Goal: Task Accomplishment & Management: Manage account settings

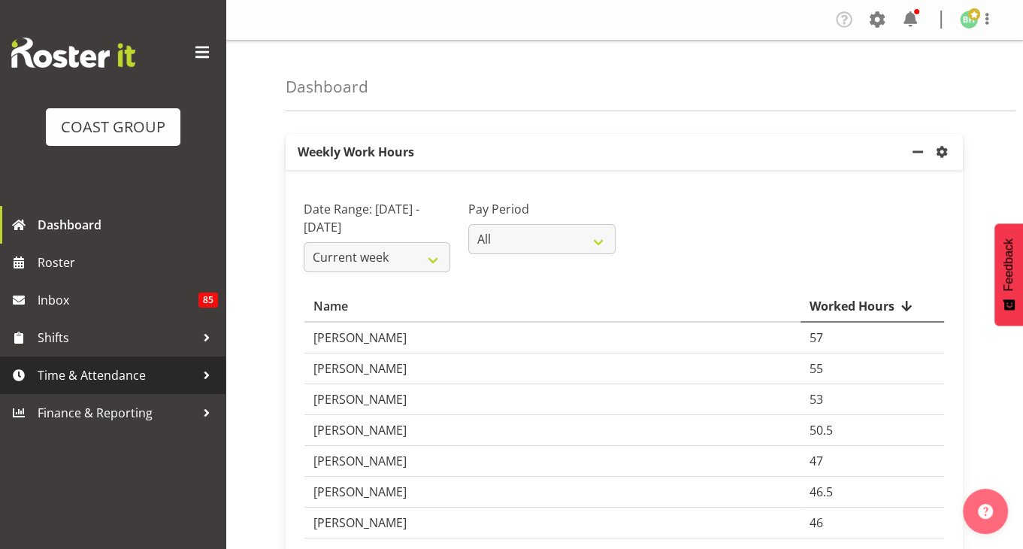
click at [174, 377] on span "Time & Attendance" at bounding box center [117, 375] width 158 height 23
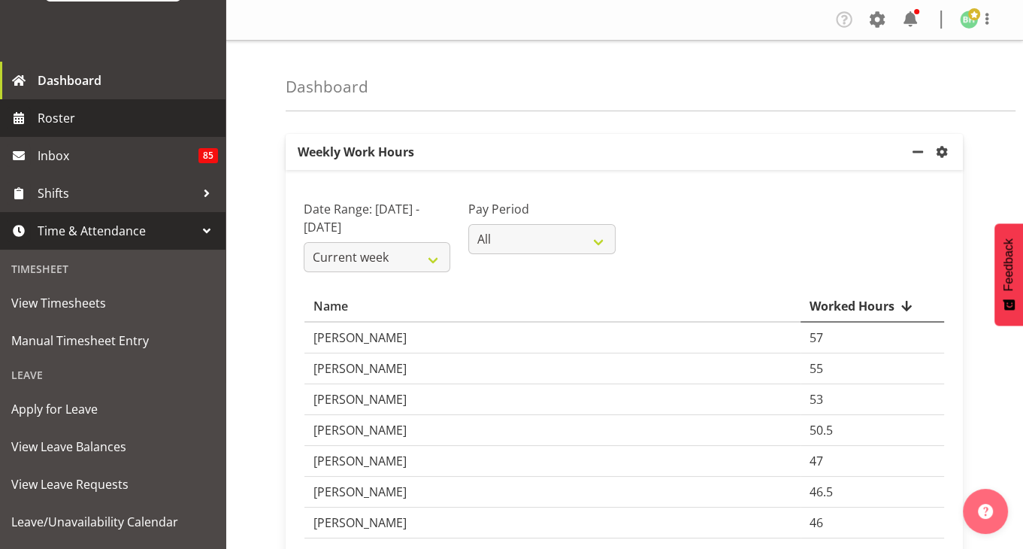
scroll to position [150, 0]
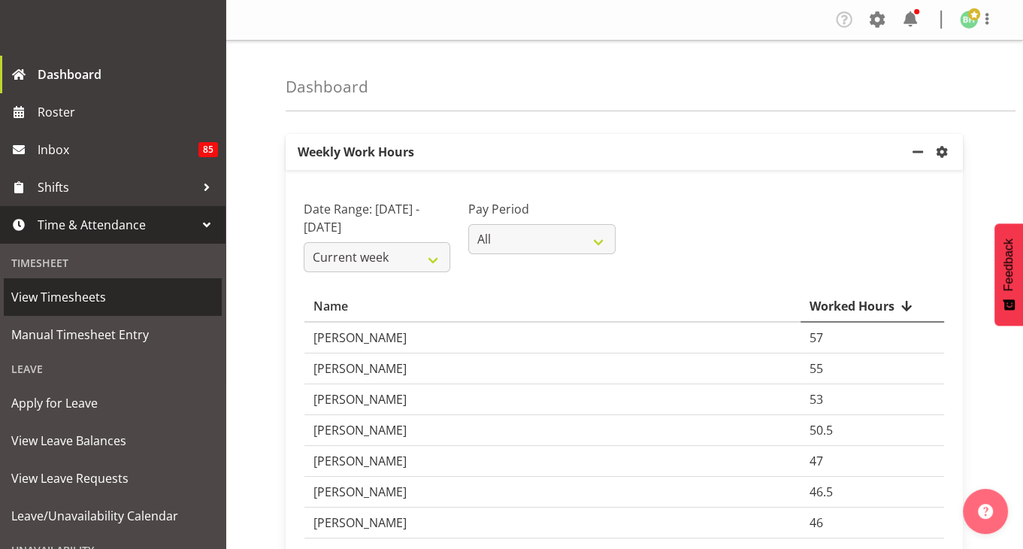
click at [150, 297] on span "View Timesheets" at bounding box center [112, 297] width 203 height 23
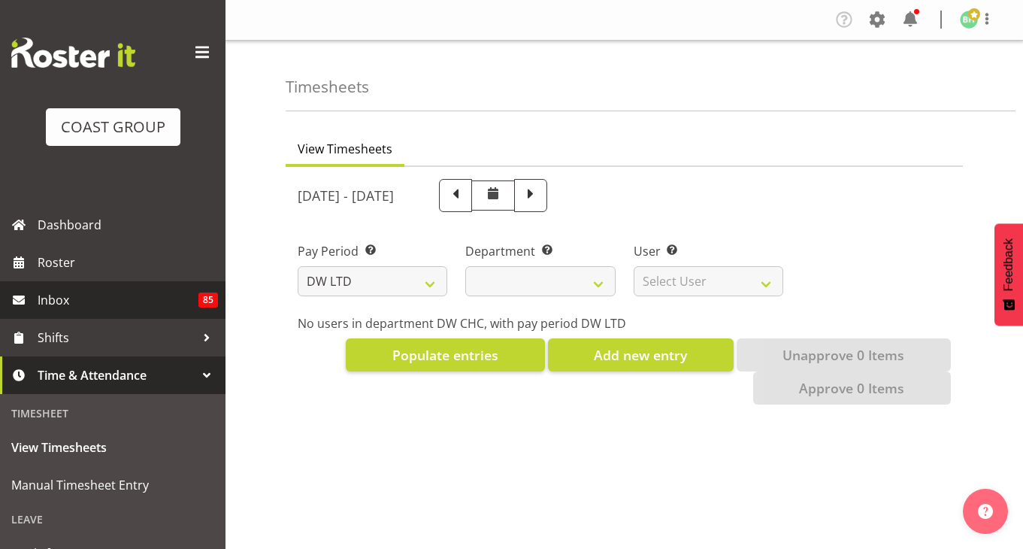
select select "8"
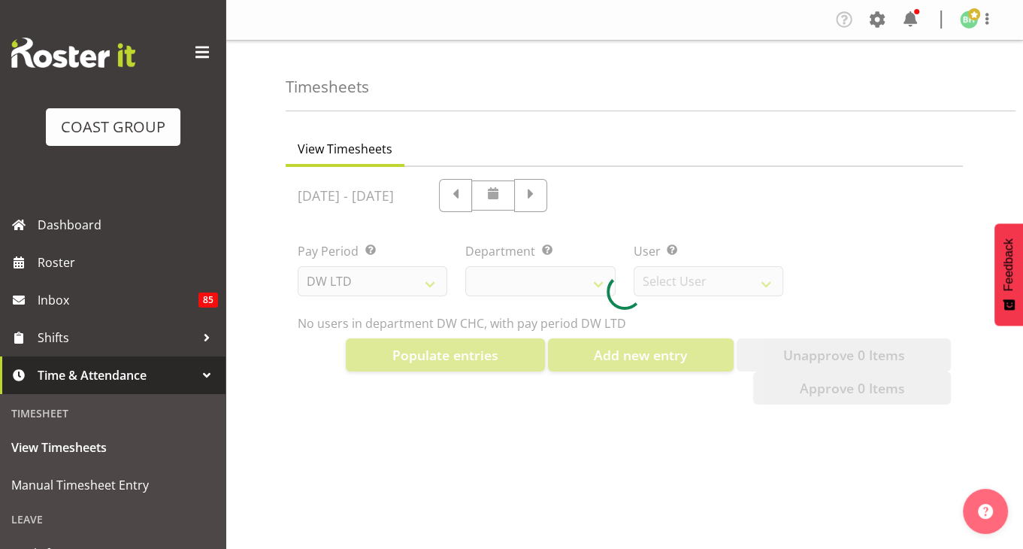
select select "28"
select select "3822"
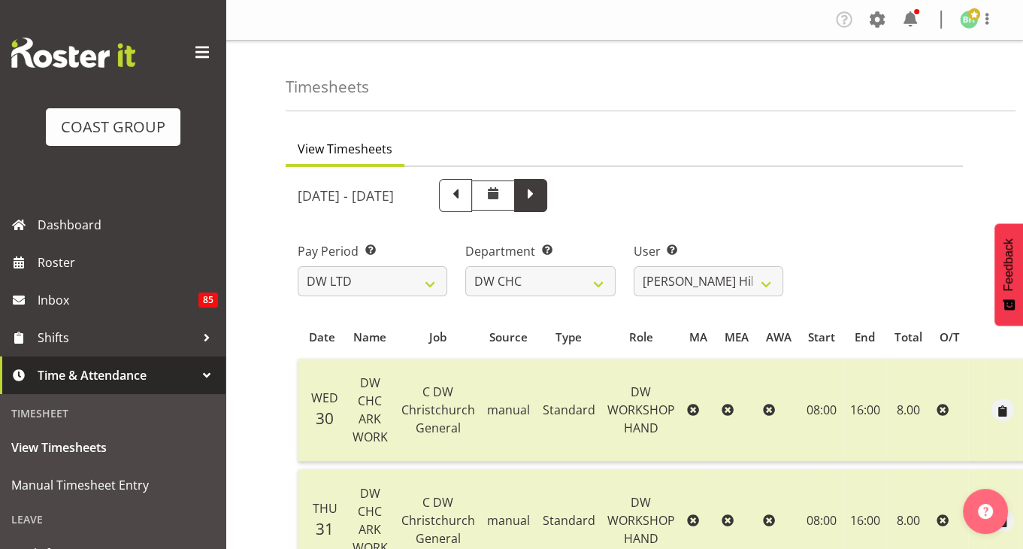
click at [541, 199] on span at bounding box center [531, 194] width 20 height 20
select select
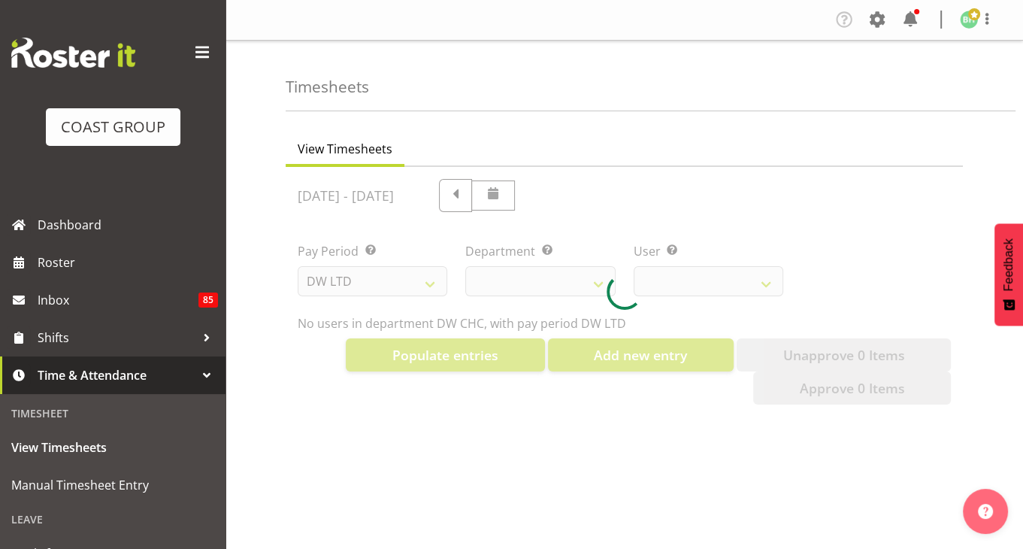
select select "28"
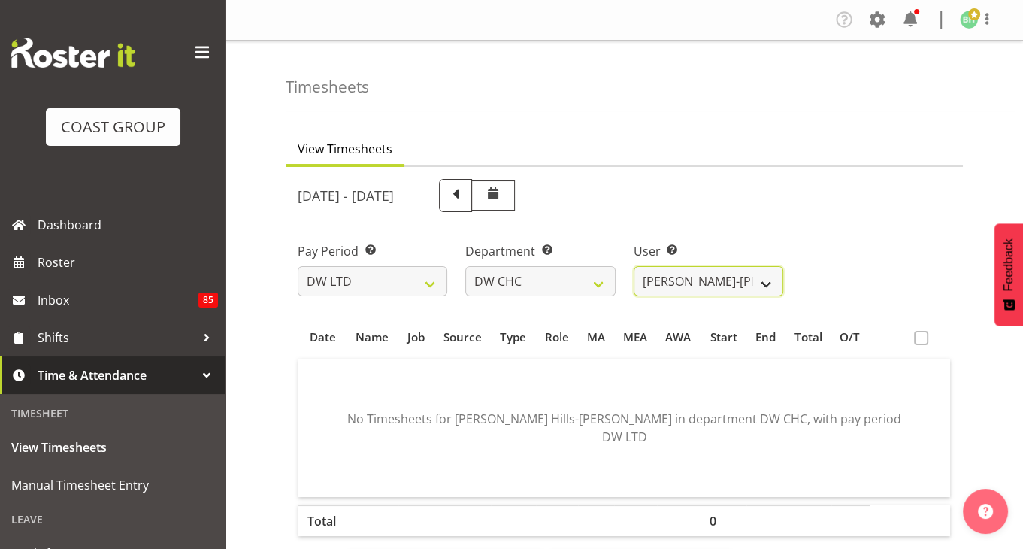
click at [771, 274] on select "Ambrose Hills-Simonsen ❌ Bryan Humprhries ❌ Callum Jack O'Leary Scott ❌ Dave Ri…" at bounding box center [709, 281] width 150 height 30
select select "10082"
click at [634, 266] on select "Ambrose Hills-Simonsen ❌ Bryan Humprhries ❌ Callum Jack O'Leary Scott ❌ Dave Ri…" at bounding box center [709, 281] width 150 height 30
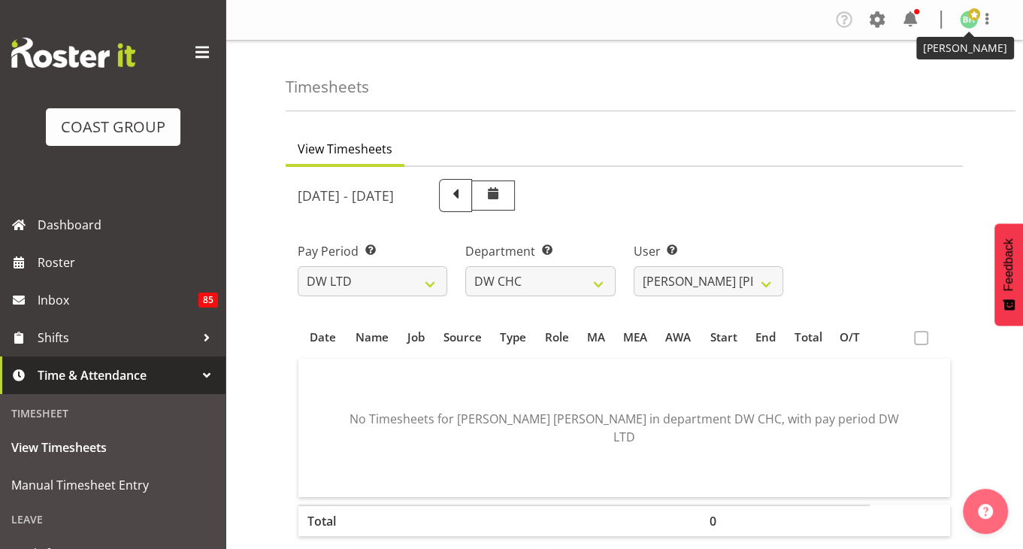
click at [964, 22] on img at bounding box center [969, 20] width 18 height 18
click at [943, 76] on link "Log Out" at bounding box center [924, 78] width 144 height 27
